Goal: Task Accomplishment & Management: Manage account settings

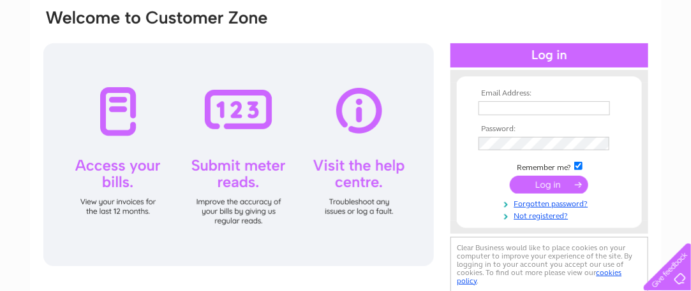
scroll to position [112, 0]
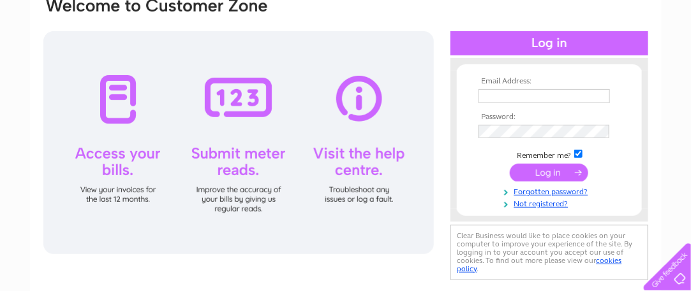
click at [486, 99] on input "text" at bounding box center [543, 96] width 131 height 14
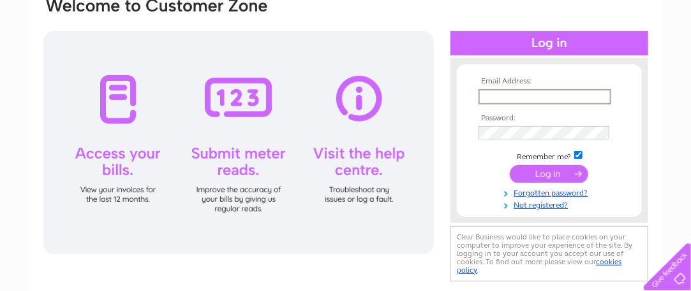
type input "nutsabouthealth@uwclub.net"
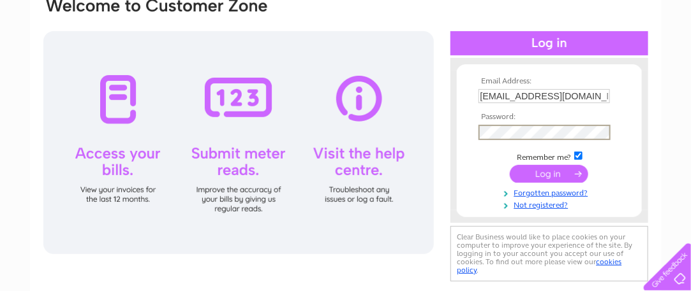
click at [541, 172] on input "submit" at bounding box center [549, 174] width 78 height 18
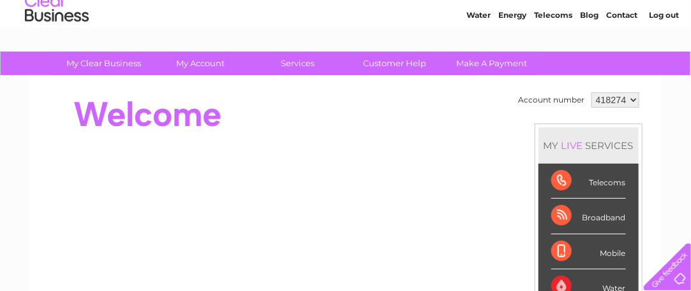
scroll to position [36, 0]
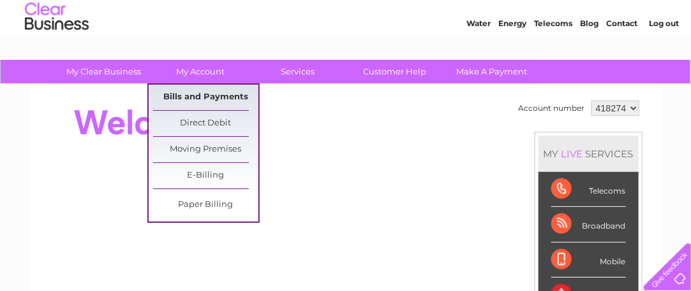
click at [195, 92] on link "Bills and Payments" at bounding box center [205, 98] width 105 height 26
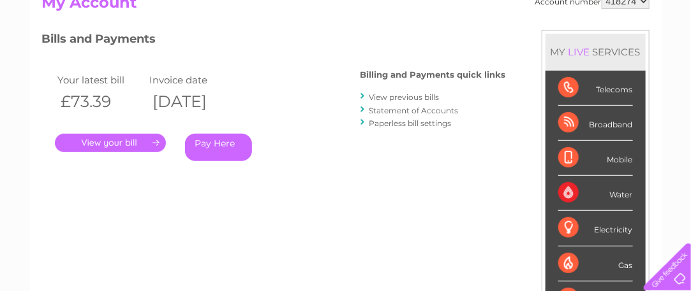
scroll to position [155, 0]
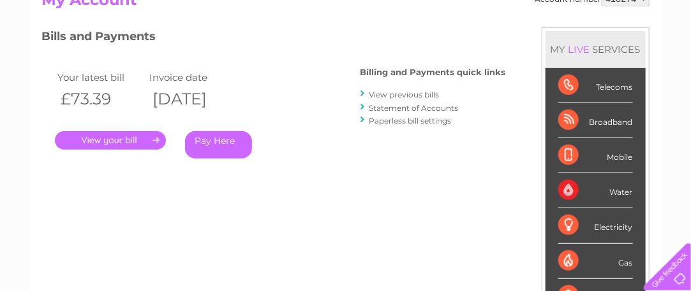
click at [158, 135] on link "." at bounding box center [110, 140] width 111 height 18
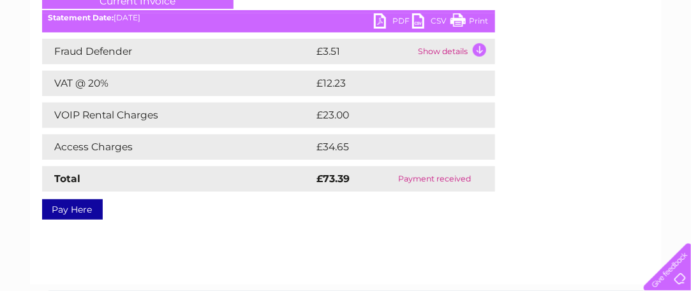
scroll to position [195, 0]
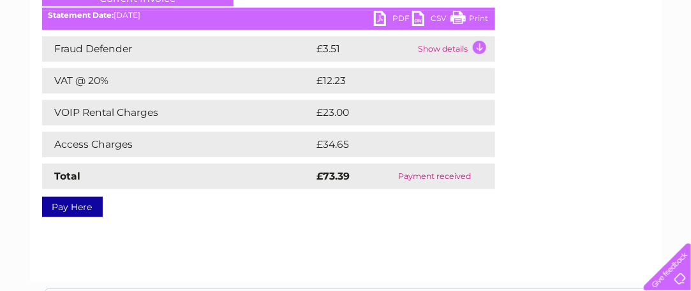
click at [458, 15] on link "Print" at bounding box center [469, 20] width 38 height 18
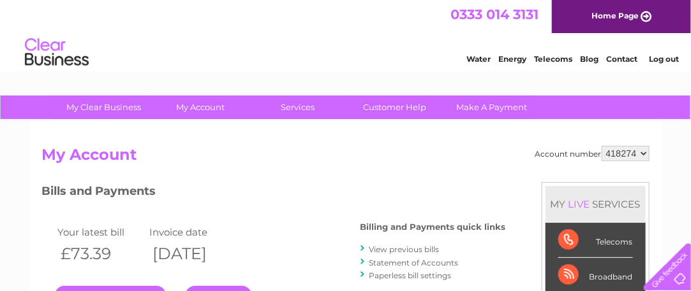
click at [662, 58] on link "Log out" at bounding box center [664, 59] width 30 height 10
